Goal: Task Accomplishment & Management: Complete application form

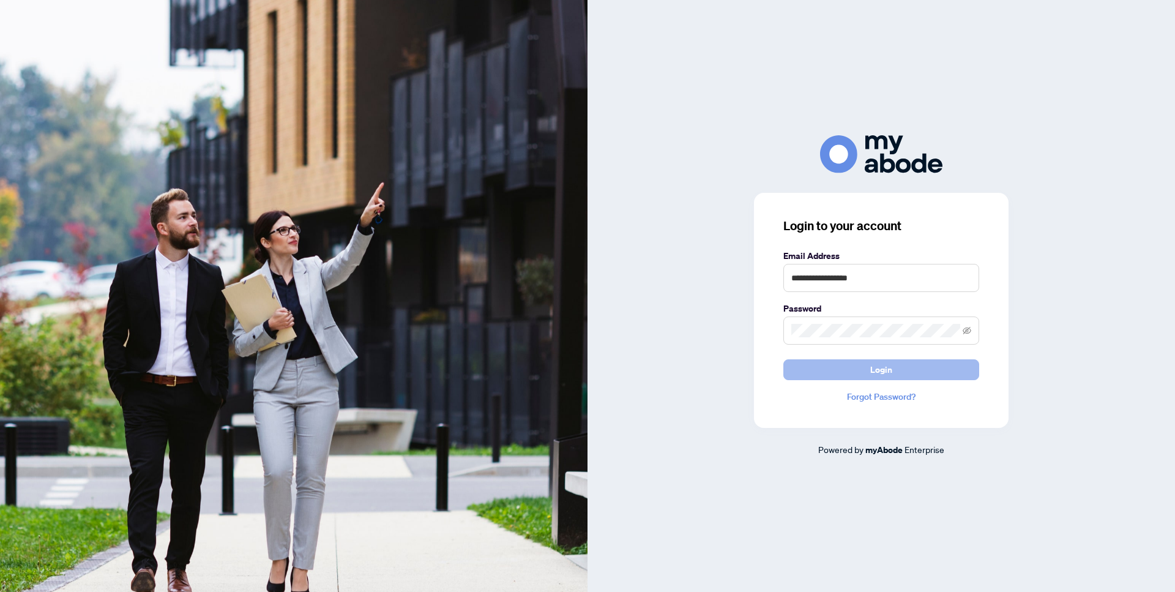
click at [887, 367] on span "Login" at bounding box center [881, 370] width 22 height 20
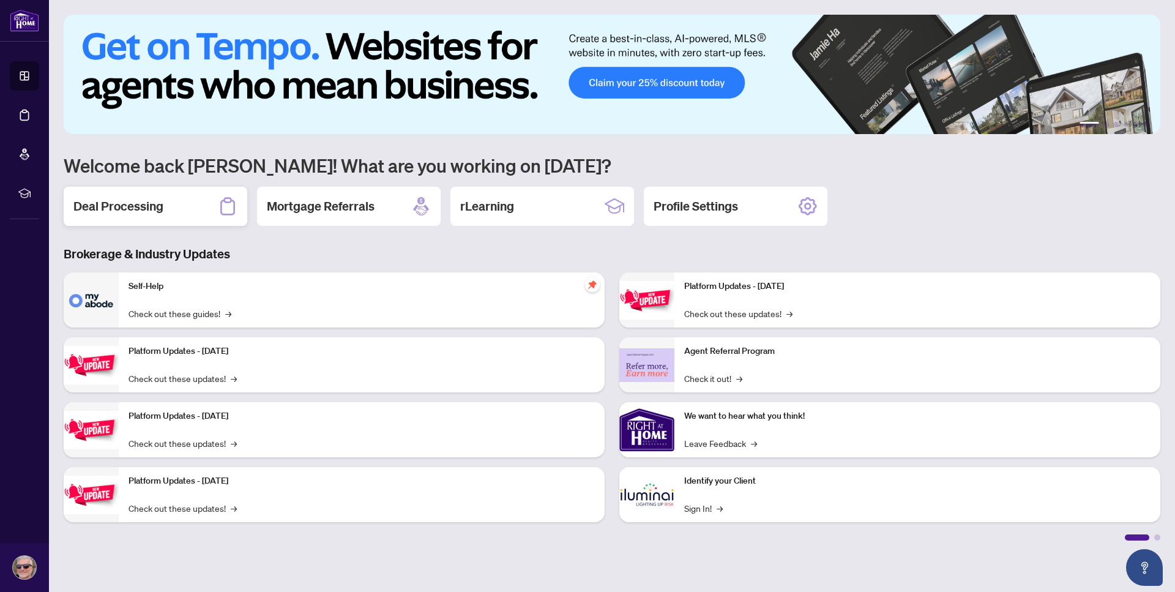
click at [131, 196] on div "Deal Processing" at bounding box center [156, 206] width 184 height 39
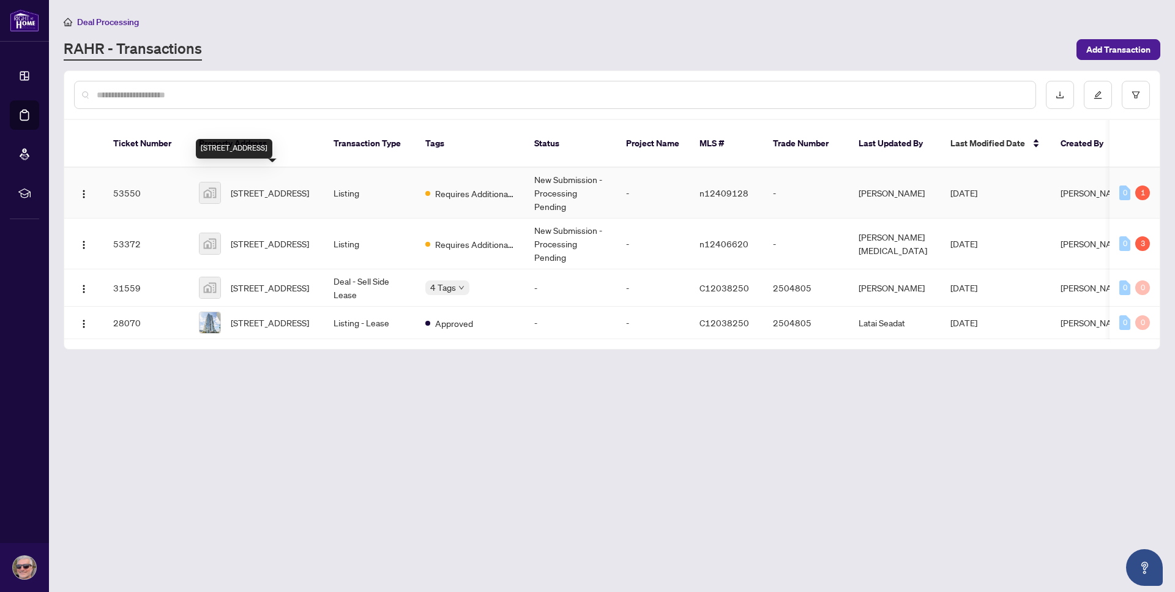
click at [274, 186] on span "310 Red Maple Road, Richmond Hill, ON, Canada" at bounding box center [270, 192] width 78 height 13
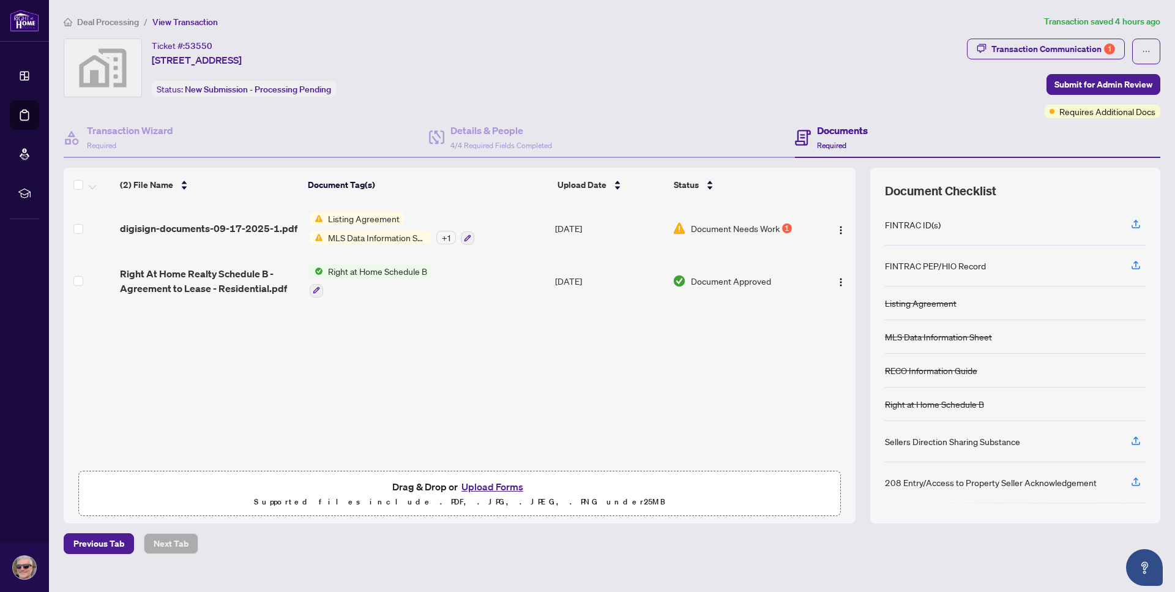
click at [491, 486] on button "Upload Forms" at bounding box center [492, 486] width 69 height 16
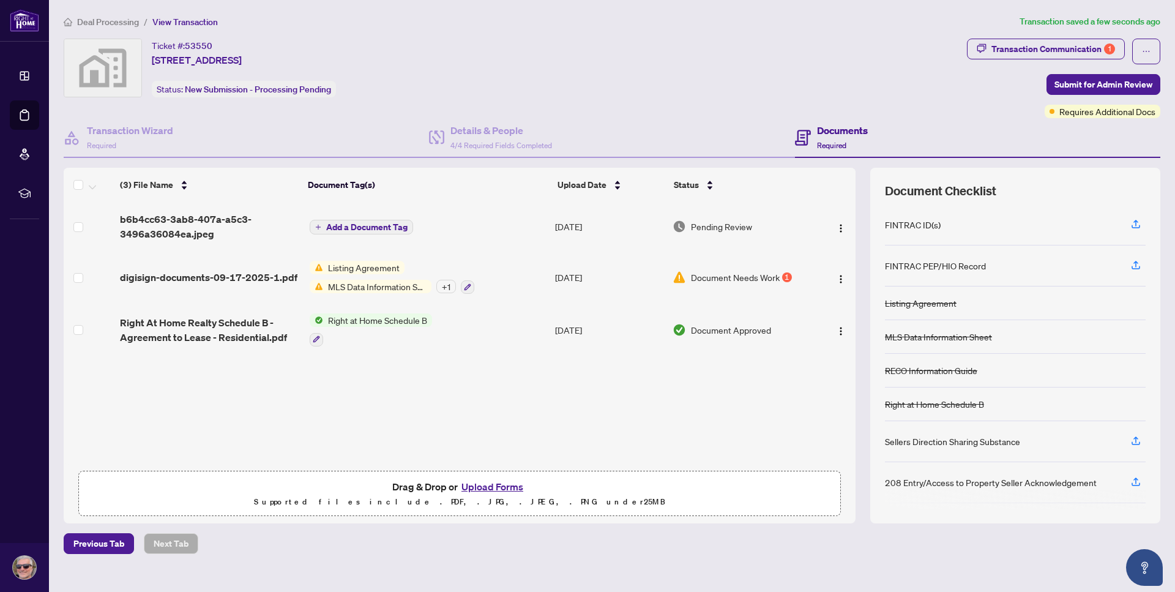
click at [489, 489] on button "Upload Forms" at bounding box center [492, 486] width 69 height 16
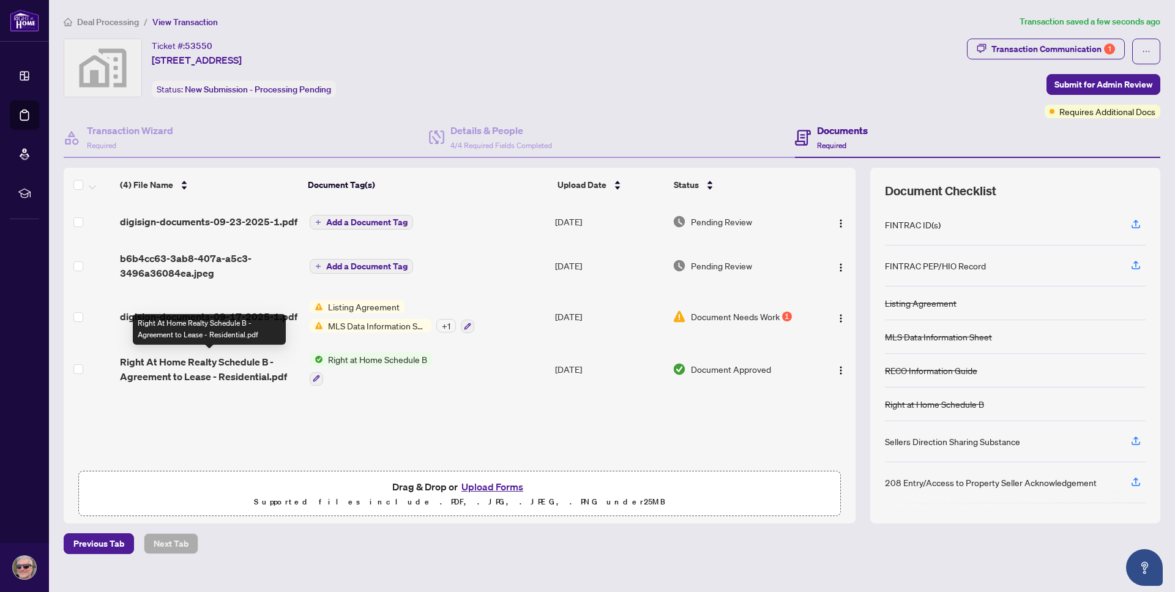
click at [184, 365] on span "Right At Home Realty Schedule B - Agreement to Lease - Residential.pdf" at bounding box center [210, 368] width 180 height 29
click at [841, 366] on img "button" at bounding box center [841, 370] width 10 height 10
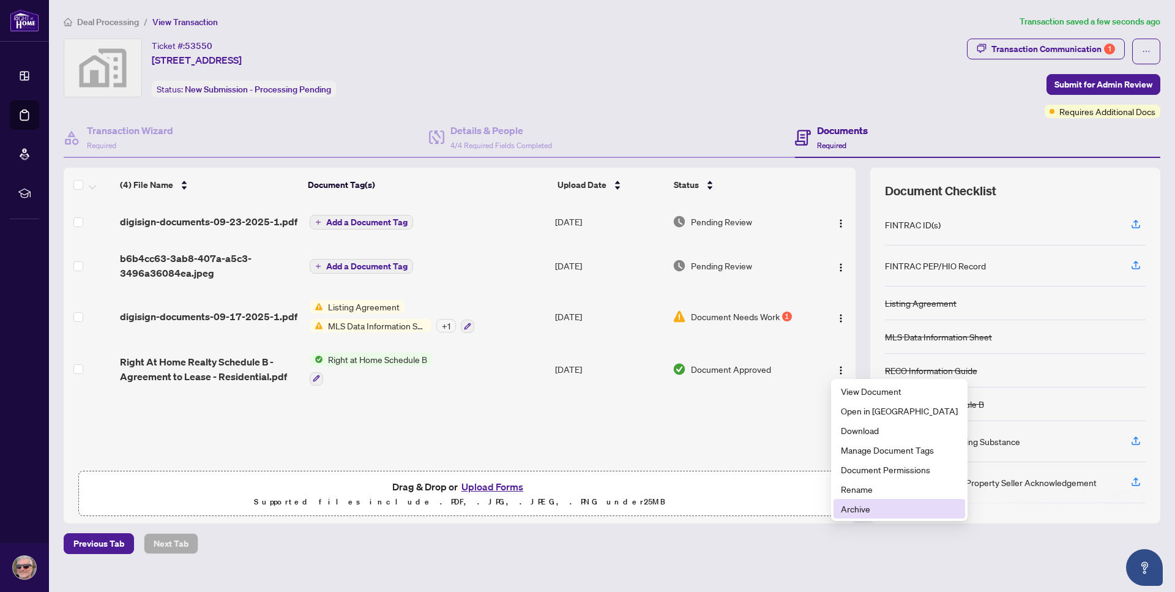
click at [855, 510] on span "Archive" at bounding box center [899, 508] width 117 height 13
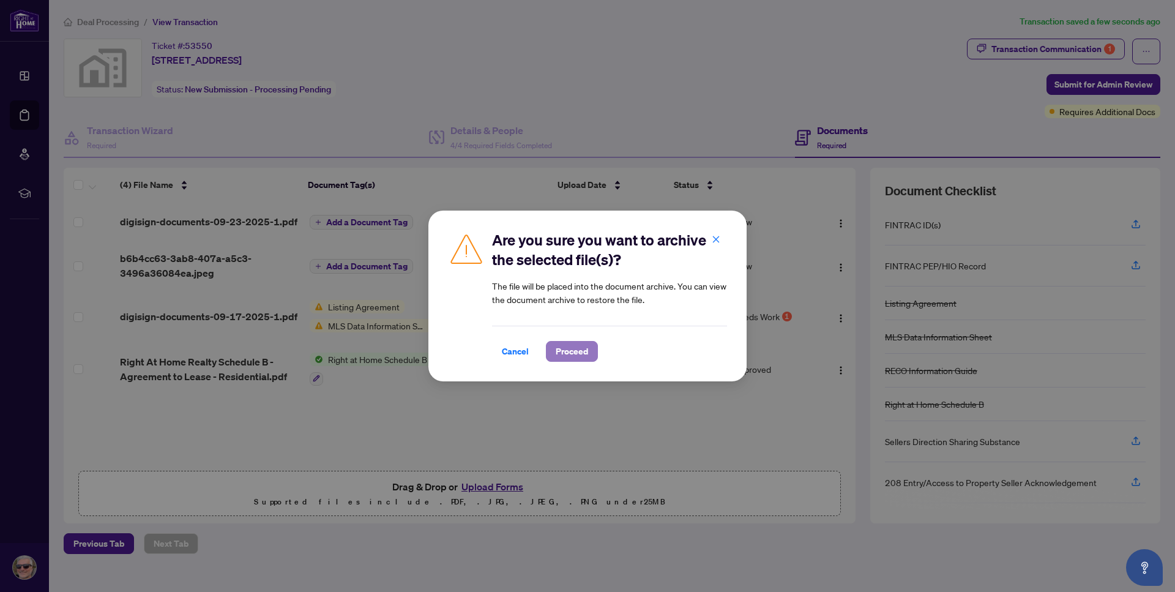
click at [579, 349] on span "Proceed" at bounding box center [571, 351] width 32 height 20
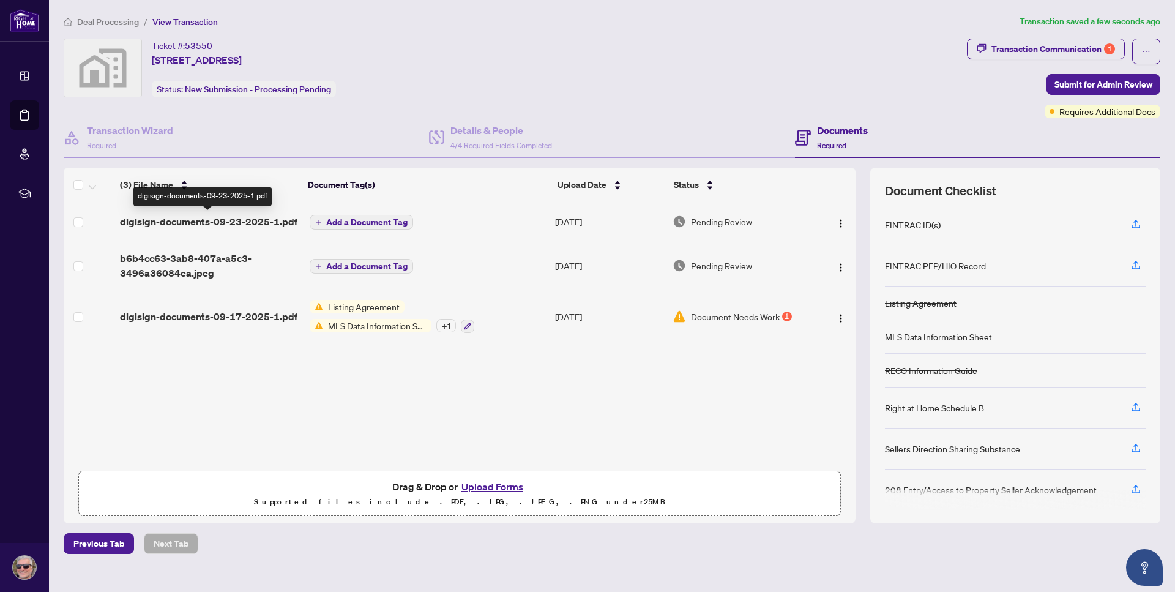
click at [248, 220] on span "digisign-documents-09-23-2025-1.pdf" at bounding box center [208, 221] width 177 height 15
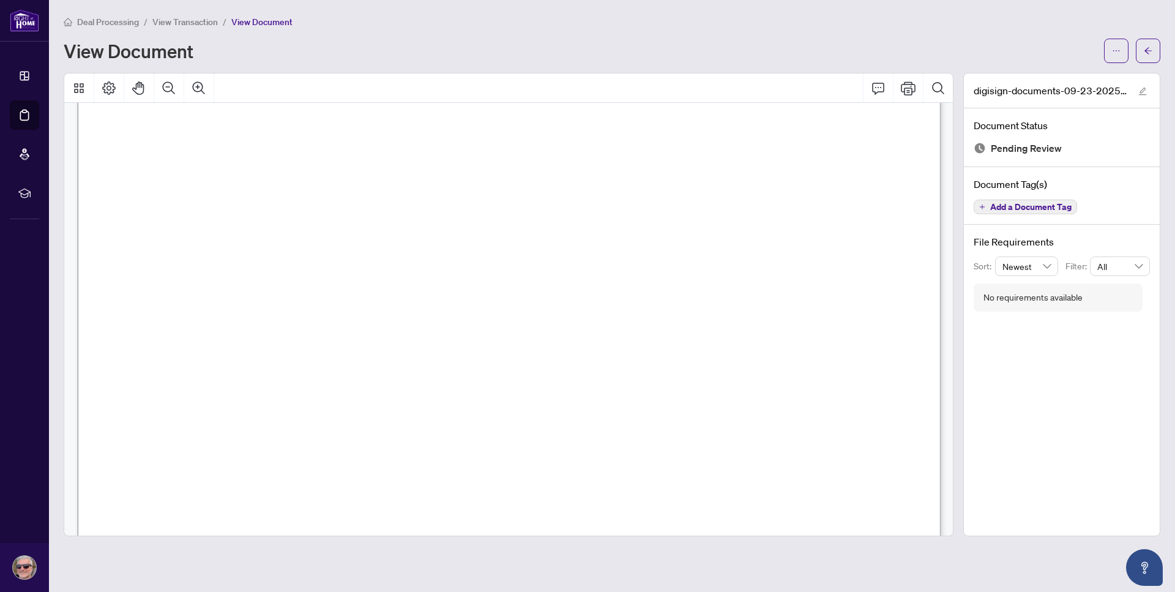
scroll to position [3696, 0]
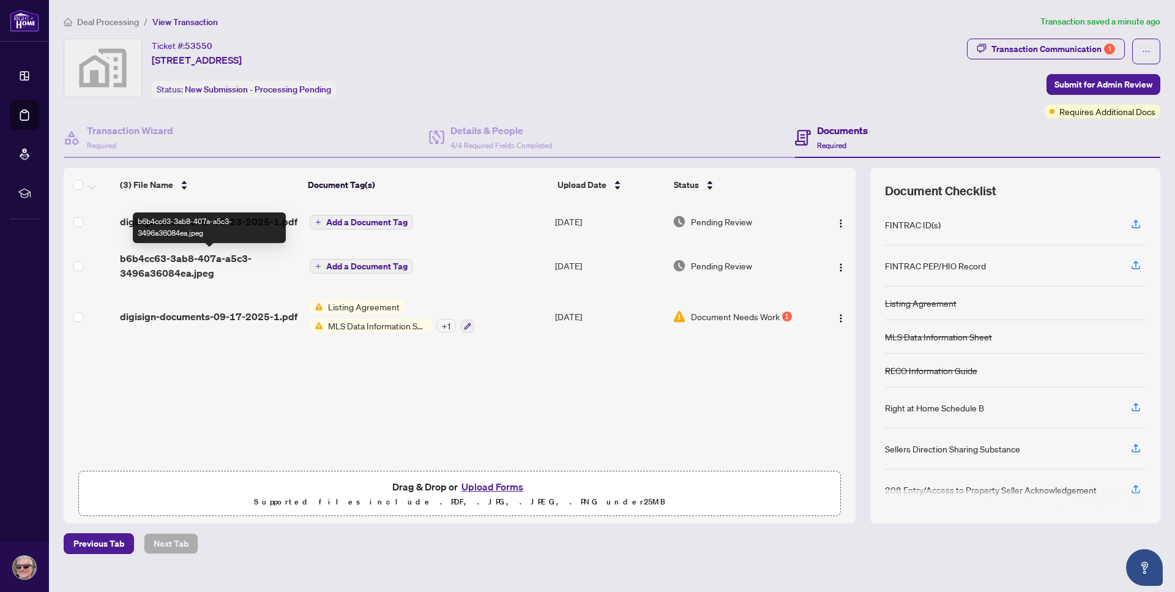
click at [198, 270] on span "b6b4cc63-3ab8-407a-a5c3-3496a36084ea.jpeg" at bounding box center [210, 265] width 180 height 29
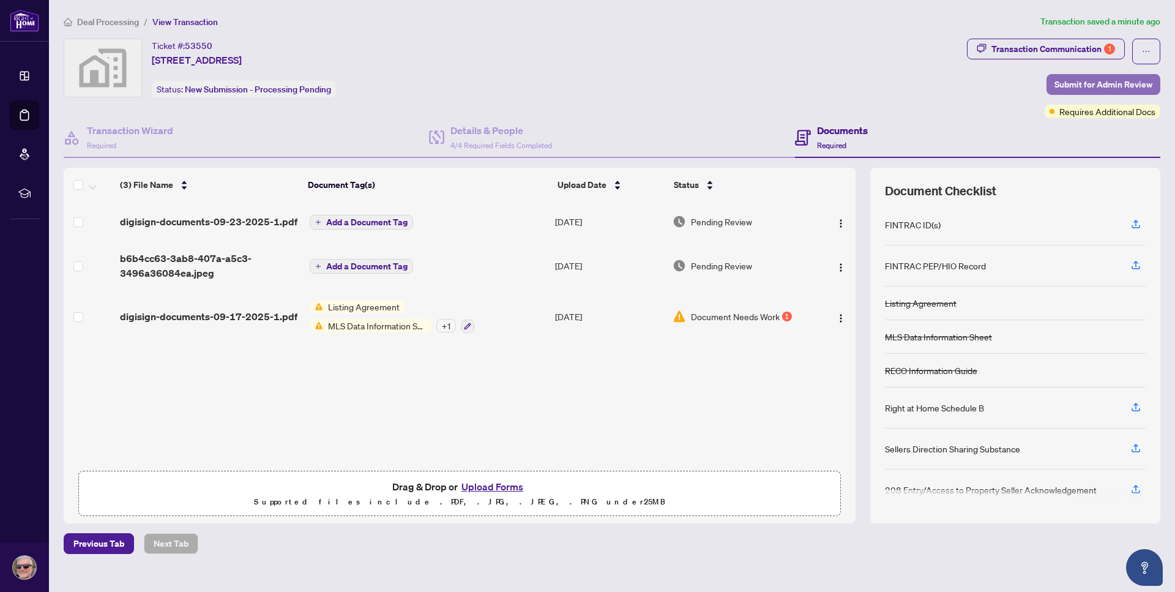
click at [1116, 79] on span "Submit for Admin Review" at bounding box center [1103, 85] width 98 height 20
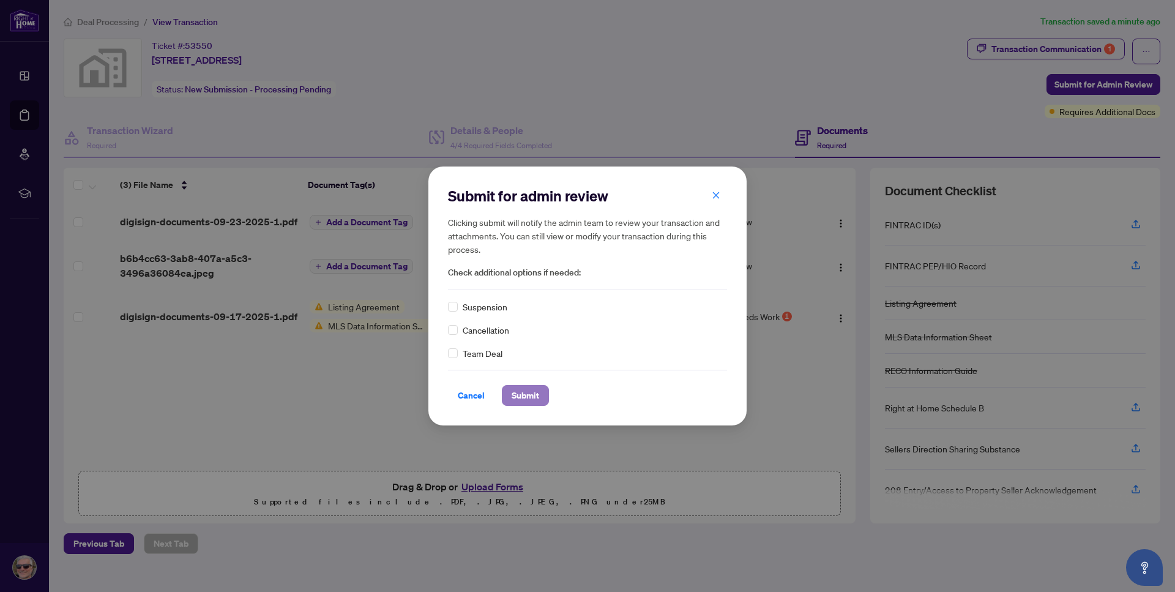
click at [525, 394] on span "Submit" at bounding box center [525, 395] width 28 height 20
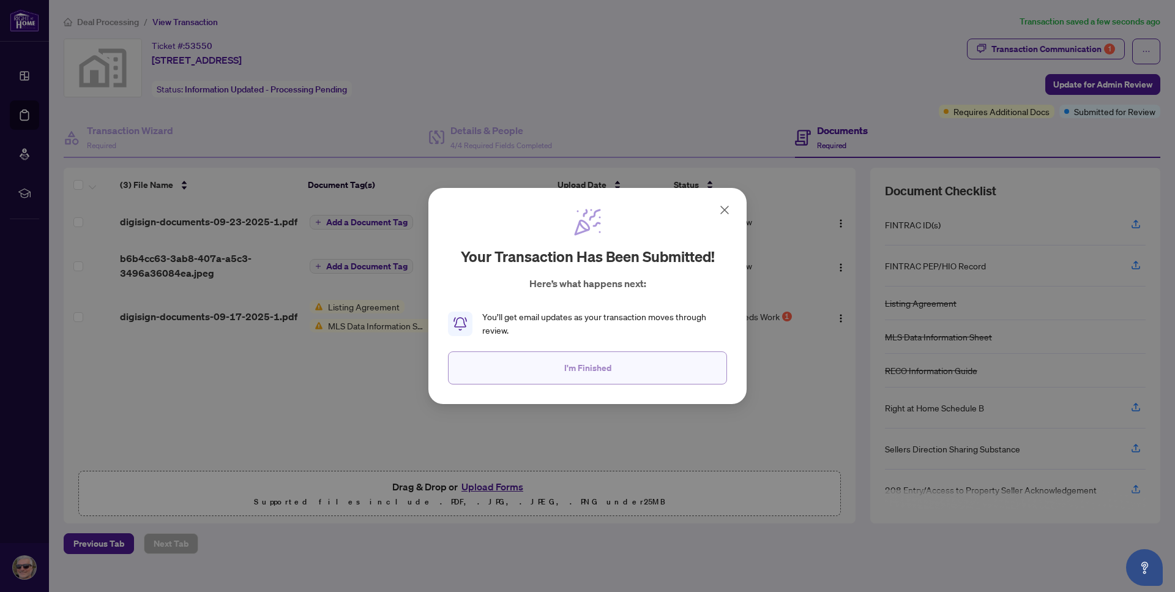
click at [607, 377] on span "I'm Finished" at bounding box center [587, 368] width 47 height 20
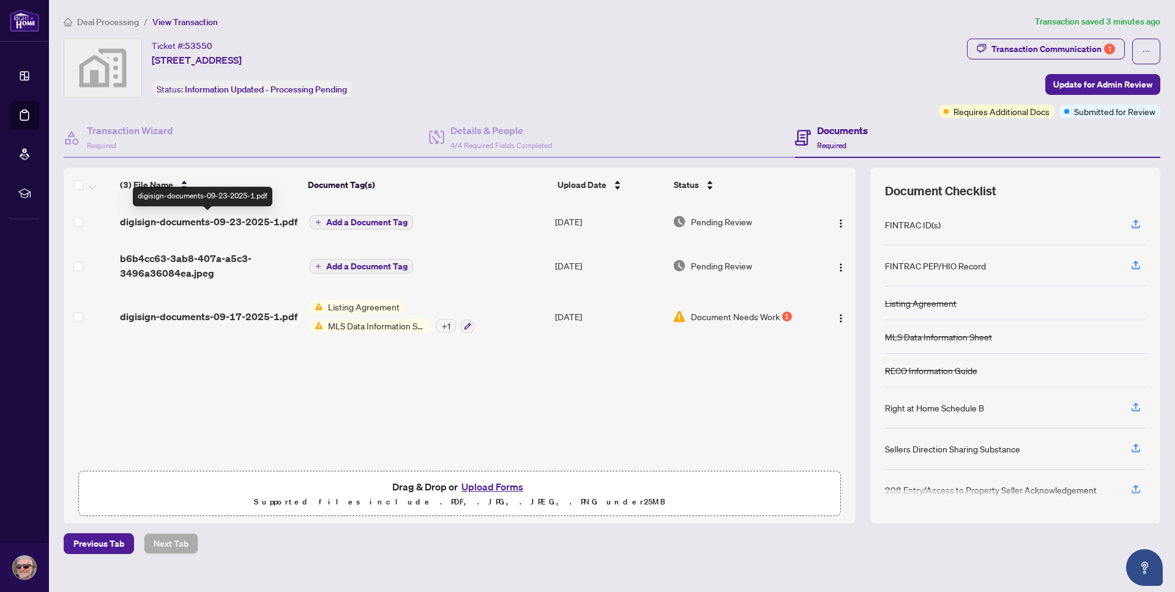
click at [196, 220] on span "digisign-documents-09-23-2025-1.pdf" at bounding box center [208, 221] width 177 height 15
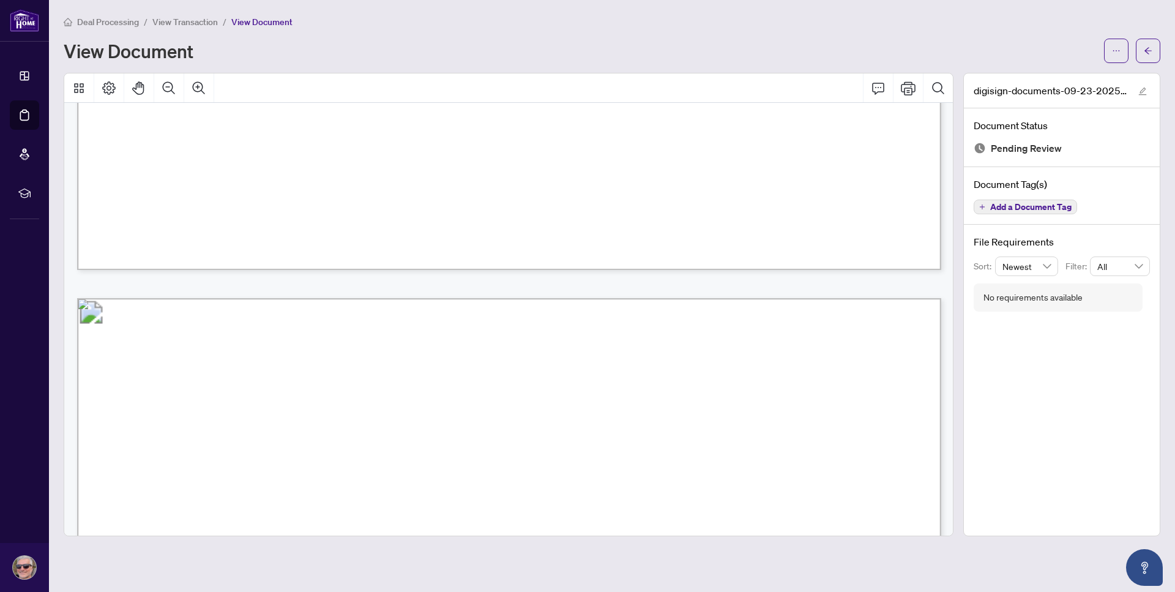
scroll to position [5377, 0]
